Goal: Task Accomplishment & Management: Complete application form

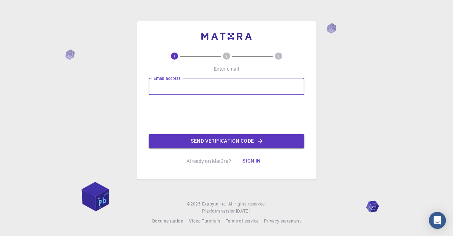
click at [168, 86] on input "Email address" at bounding box center [227, 86] width 156 height 17
type input "[EMAIL_ADDRESS][DOMAIN_NAME]"
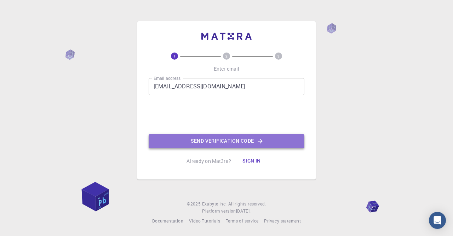
click at [242, 139] on button "Send verification code" at bounding box center [227, 141] width 156 height 14
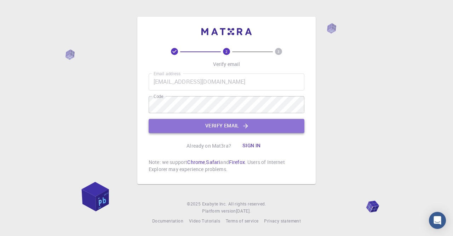
click at [174, 125] on button "Verify email" at bounding box center [227, 126] width 156 height 14
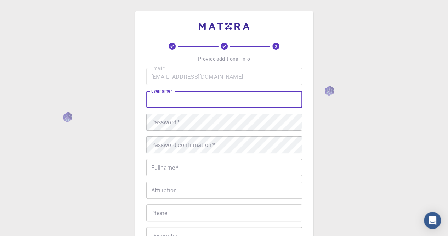
click at [171, 101] on input "username   *" at bounding box center [224, 99] width 156 height 17
type input "dbkontoh"
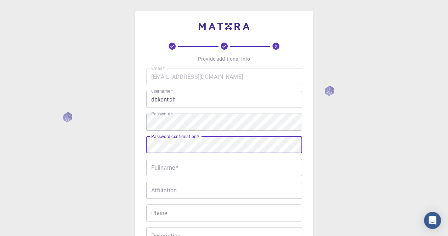
click at [165, 169] on input "Fullname   *" at bounding box center [224, 167] width 156 height 17
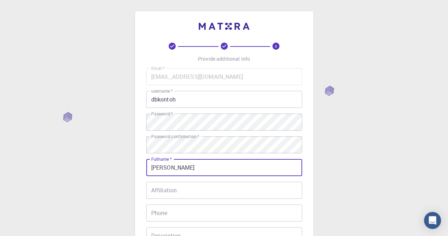
type input "[PERSON_NAME]"
click at [173, 192] on input "Affiliation" at bounding box center [224, 189] width 156 height 17
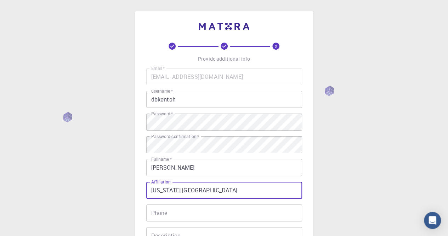
scroll to position [56, 0]
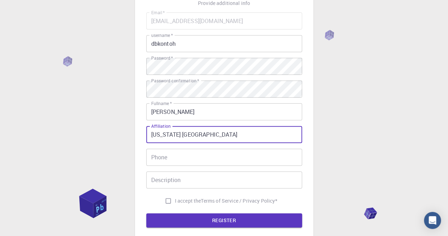
type input "[US_STATE] [GEOGRAPHIC_DATA]"
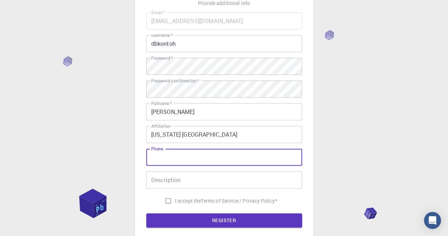
click at [171, 158] on input "Phone" at bounding box center [224, 156] width 156 height 17
type input "3363240527"
click at [163, 180] on input "Description" at bounding box center [224, 179] width 156 height 17
click at [195, 157] on input "3363240527" at bounding box center [224, 156] width 156 height 17
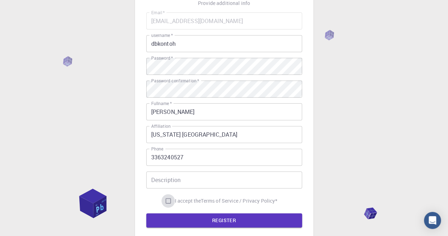
click at [166, 201] on input "I accept the Terms of Service / Privacy Policy *" at bounding box center [168, 200] width 13 height 13
checkbox input "true"
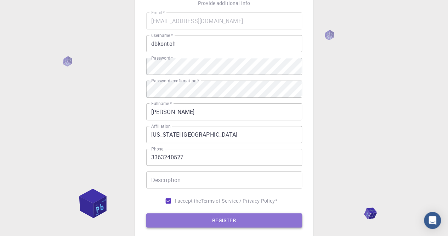
click at [197, 218] on button "REGISTER" at bounding box center [224, 220] width 156 height 14
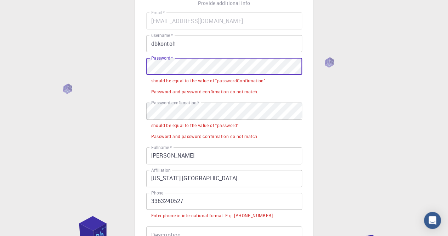
click at [141, 72] on div "3 Provide additional info Email   * [EMAIL_ADDRESS][DOMAIN_NAME] Email   * user…" at bounding box center [224, 134] width 179 height 357
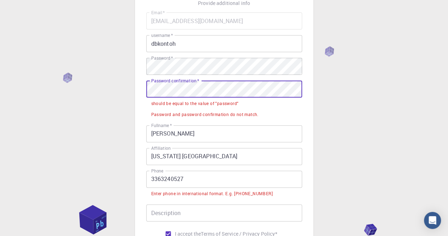
click at [139, 94] on div "3 Provide additional info Email   * [EMAIL_ADDRESS][DOMAIN_NAME] Email   * user…" at bounding box center [224, 123] width 179 height 335
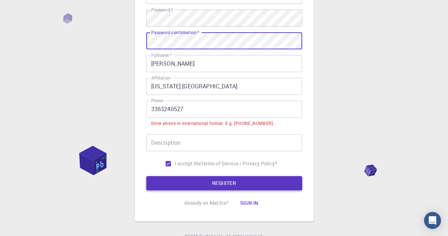
scroll to position [104, 0]
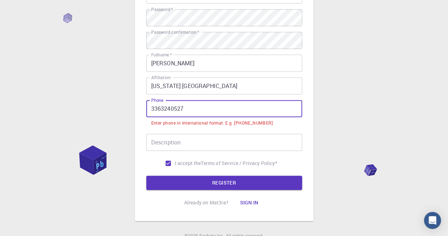
click at [151, 110] on input "3363240527" at bounding box center [224, 108] width 156 height 17
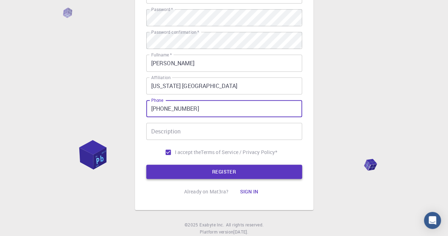
type input "[PHONE_NUMBER]"
click at [206, 169] on button "REGISTER" at bounding box center [224, 171] width 156 height 14
